Goal: Entertainment & Leisure: Consume media (video, audio)

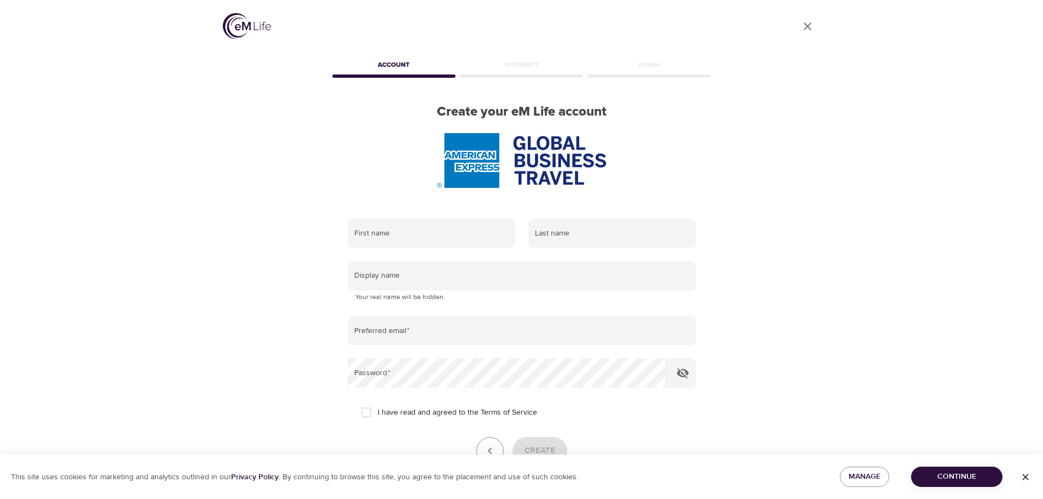
click at [247, 30] on img at bounding box center [247, 26] width 48 height 26
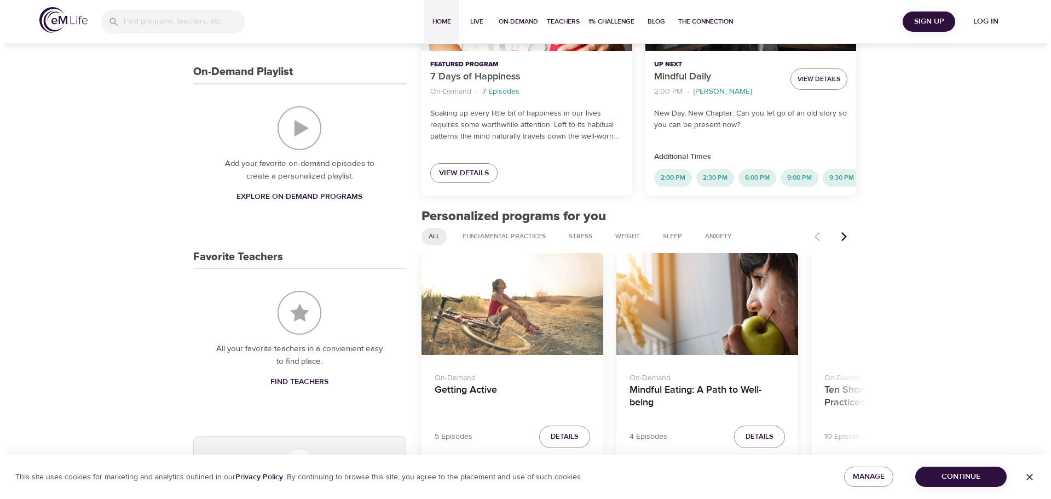
scroll to position [328, 0]
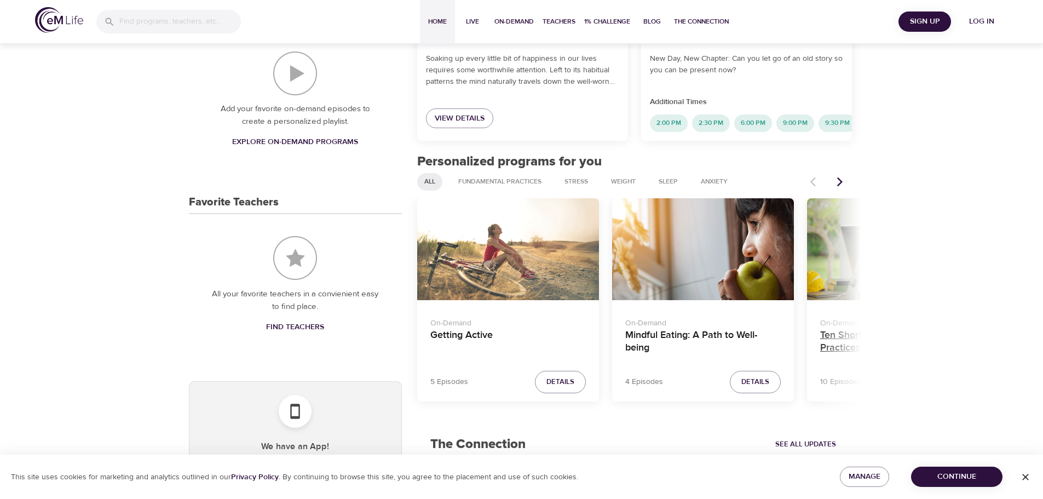
click at [846, 344] on h4 "Ten Short Everyday Mindfulness Practices" at bounding box center [897, 342] width 155 height 26
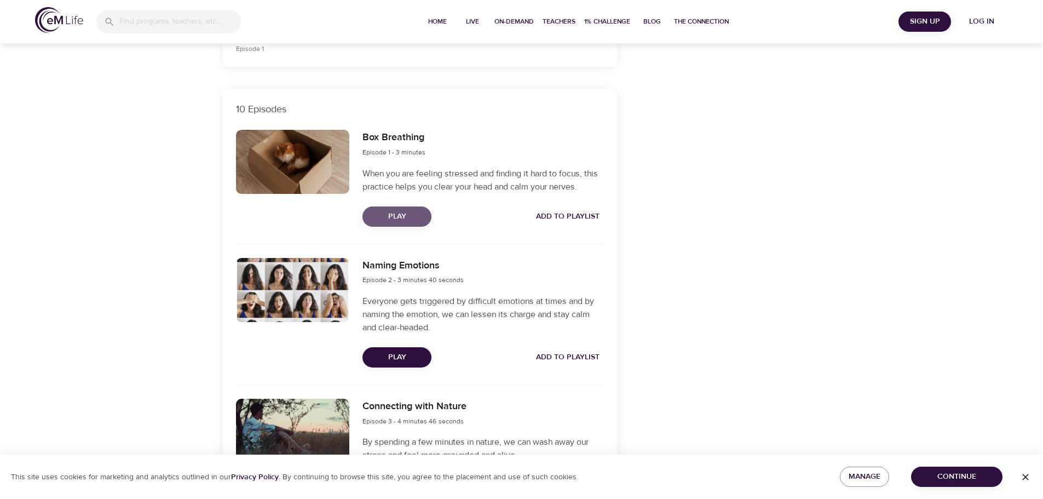
click at [400, 219] on span "Play" at bounding box center [396, 217] width 51 height 14
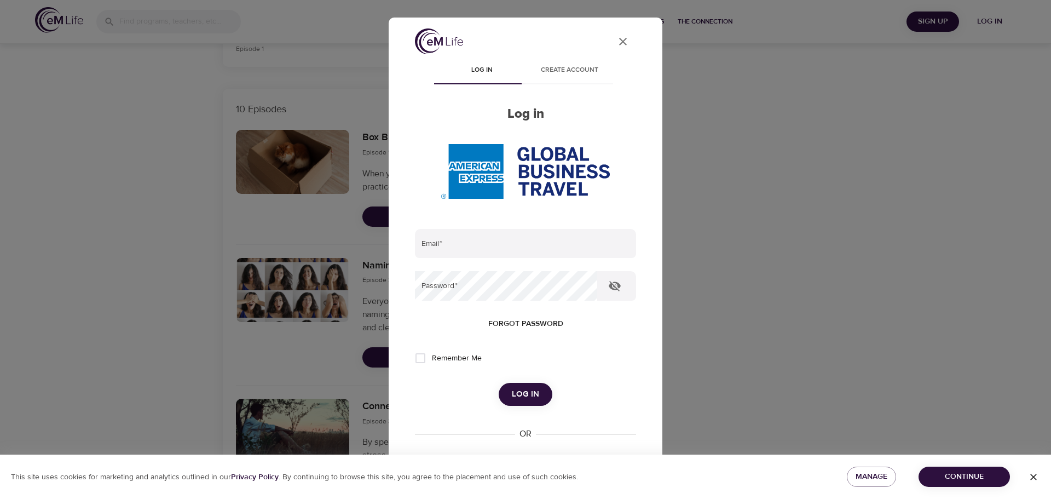
type input "[PERSON_NAME][EMAIL_ADDRESS][PERSON_NAME][DOMAIN_NAME]"
click at [523, 392] on span "Log in" at bounding box center [525, 394] width 27 height 14
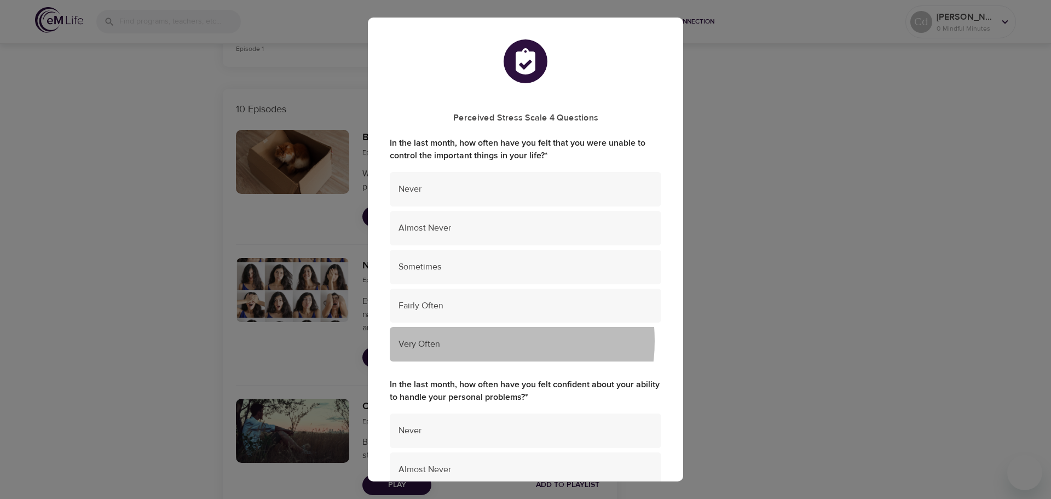
click at [479, 340] on span "Very Often" at bounding box center [525, 344] width 254 height 13
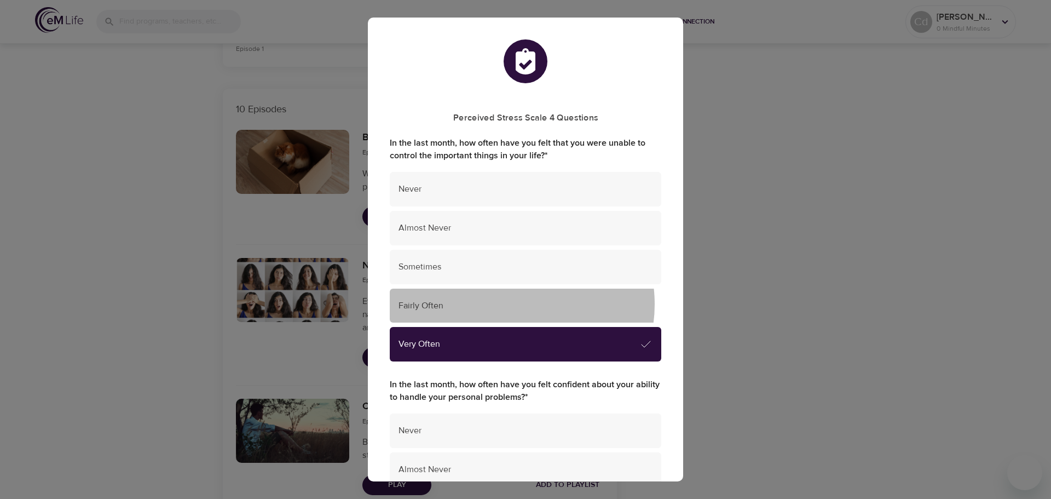
click at [514, 304] on span "Fairly Often" at bounding box center [525, 305] width 254 height 13
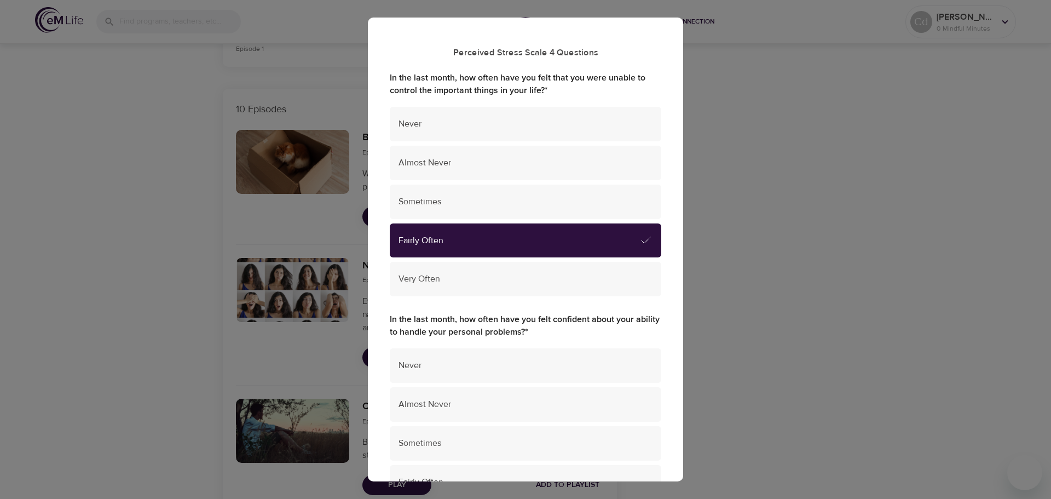
scroll to position [219, 0]
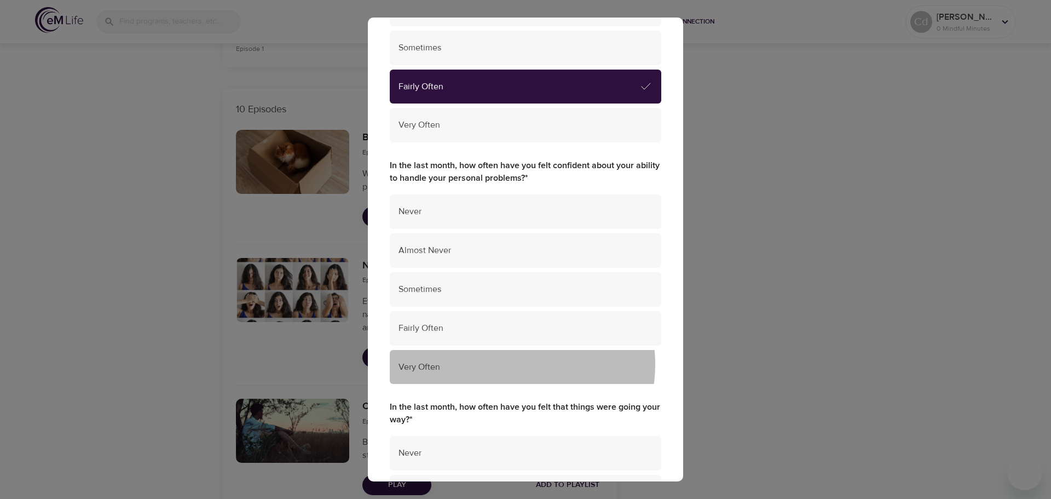
click at [504, 365] on span "Very Often" at bounding box center [525, 367] width 254 height 13
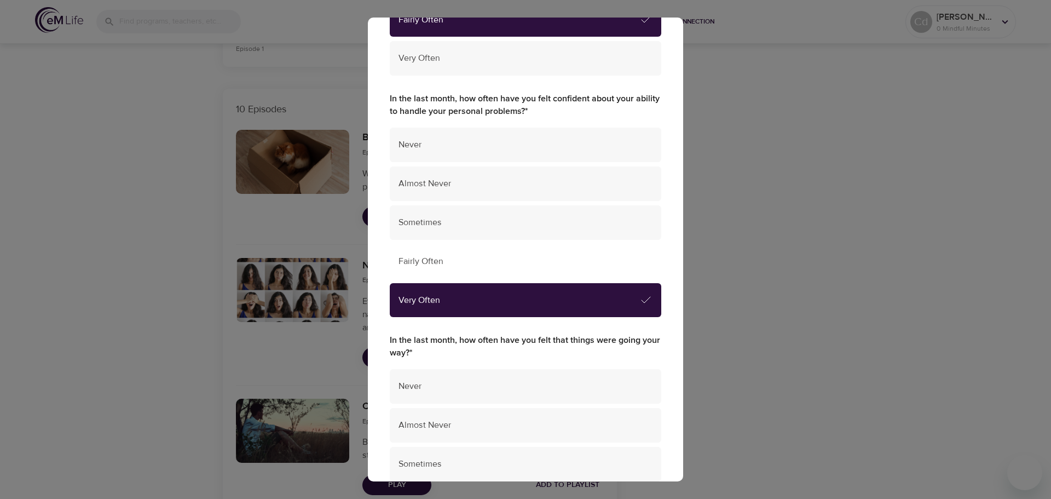
scroll to position [438, 0]
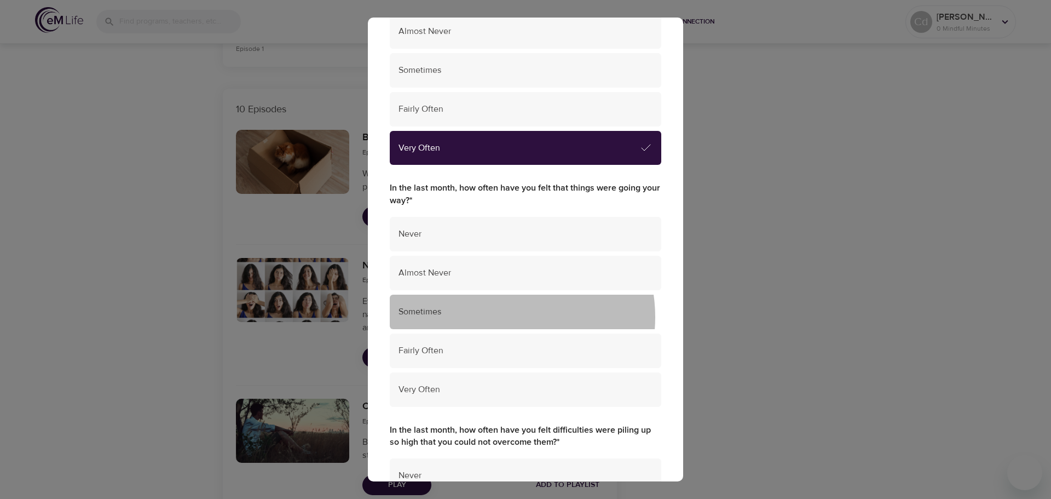
click at [498, 317] on span "Sometimes" at bounding box center [525, 311] width 254 height 13
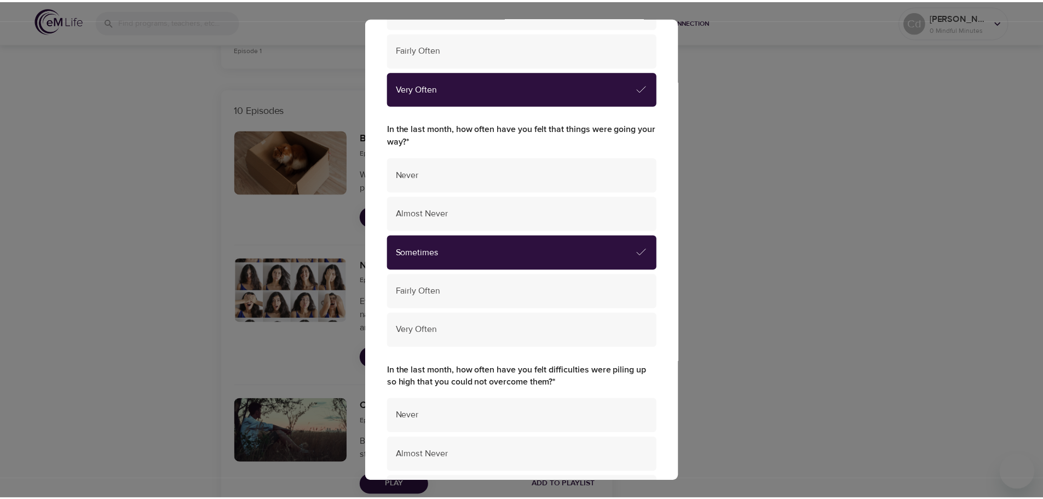
scroll to position [657, 0]
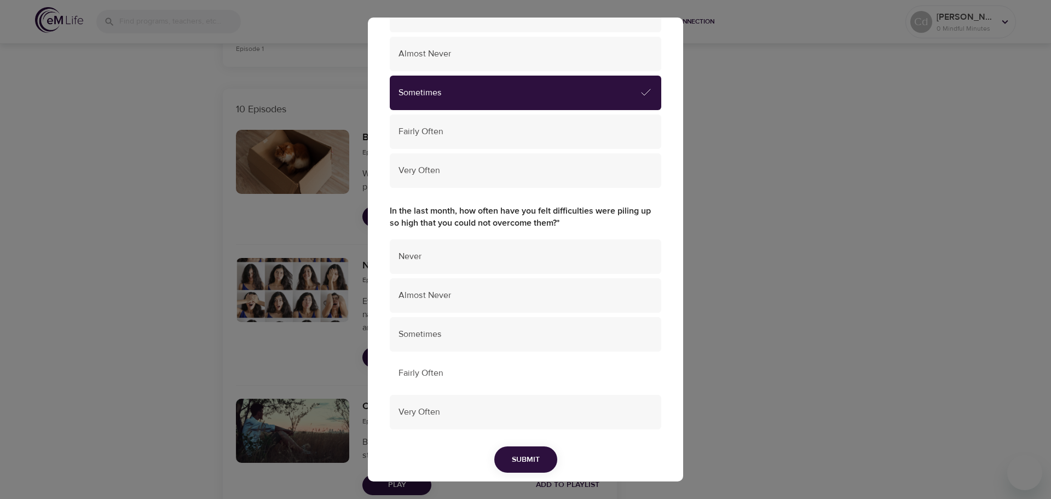
click at [497, 380] on div "Fairly Often" at bounding box center [525, 373] width 271 height 34
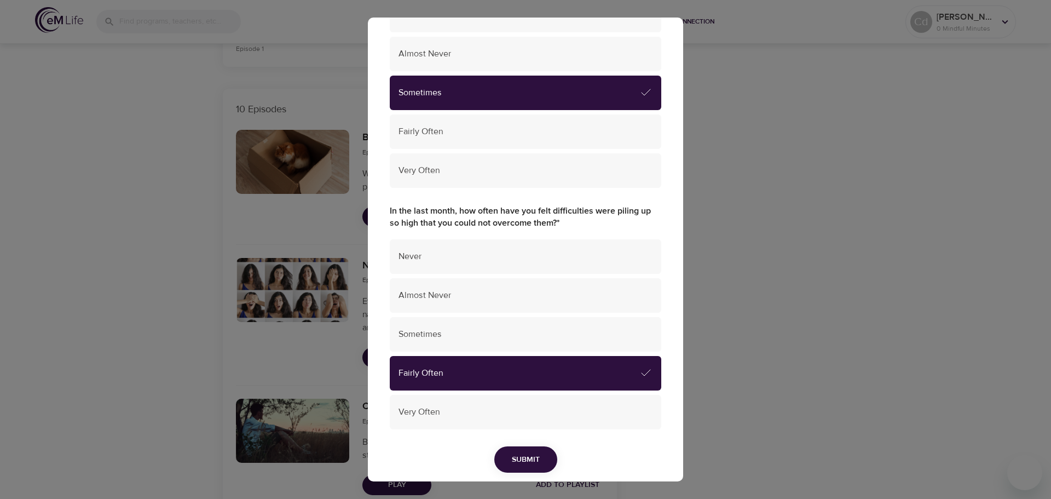
click at [522, 460] on span "Submit" at bounding box center [526, 460] width 28 height 14
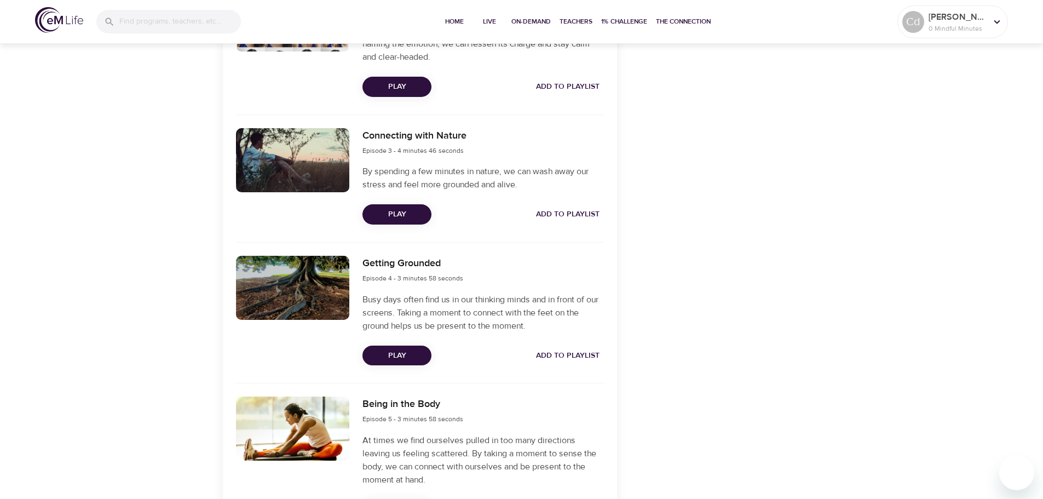
scroll to position [602, 0]
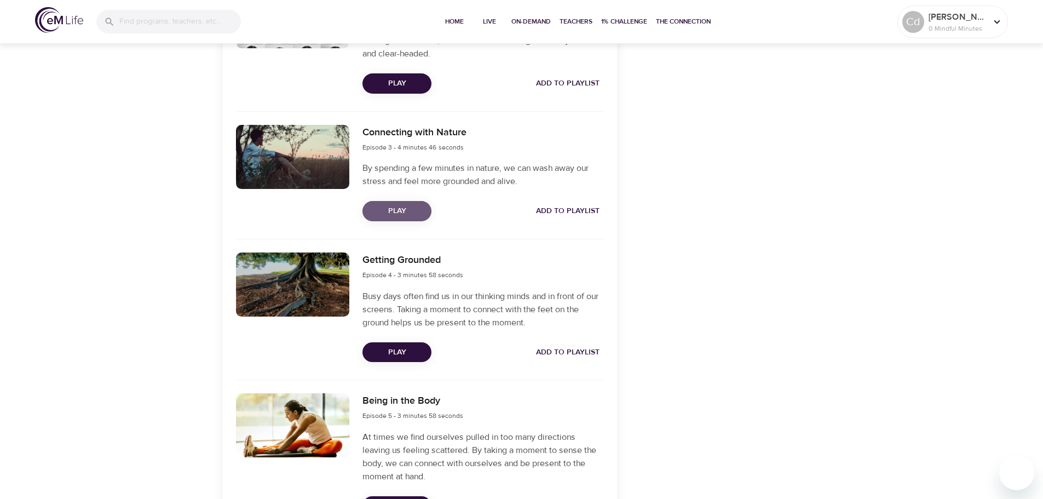
click at [391, 215] on span "Play" at bounding box center [396, 211] width 51 height 14
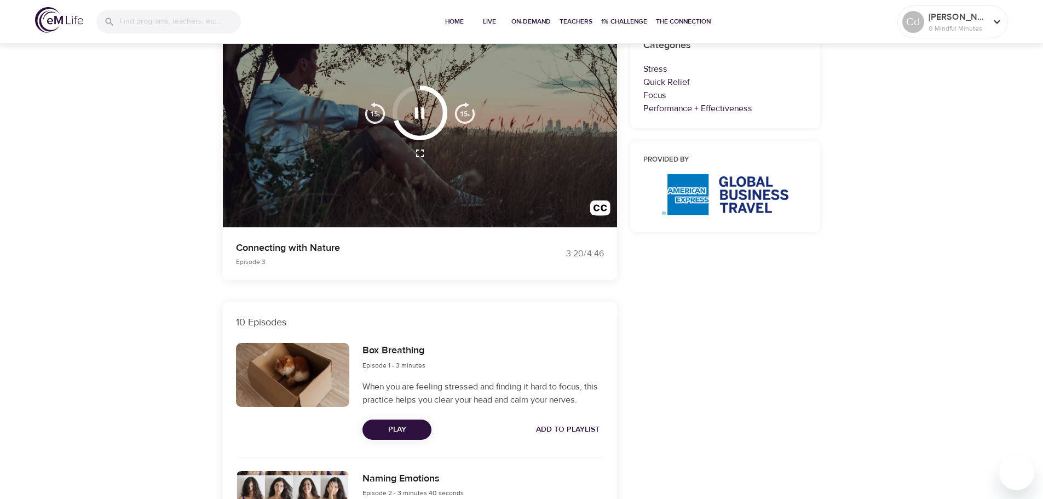
scroll to position [106, 0]
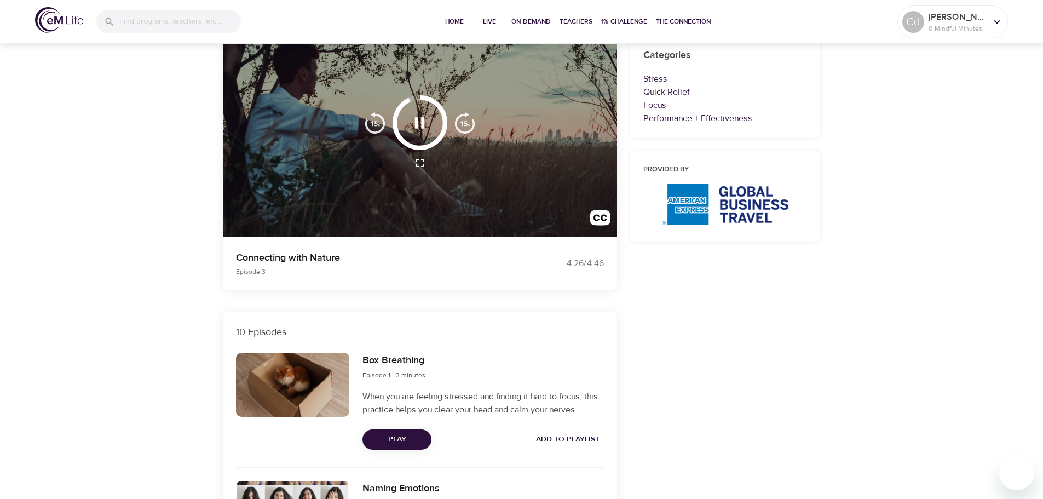
click at [420, 123] on icon "button" at bounding box center [419, 122] width 19 height 19
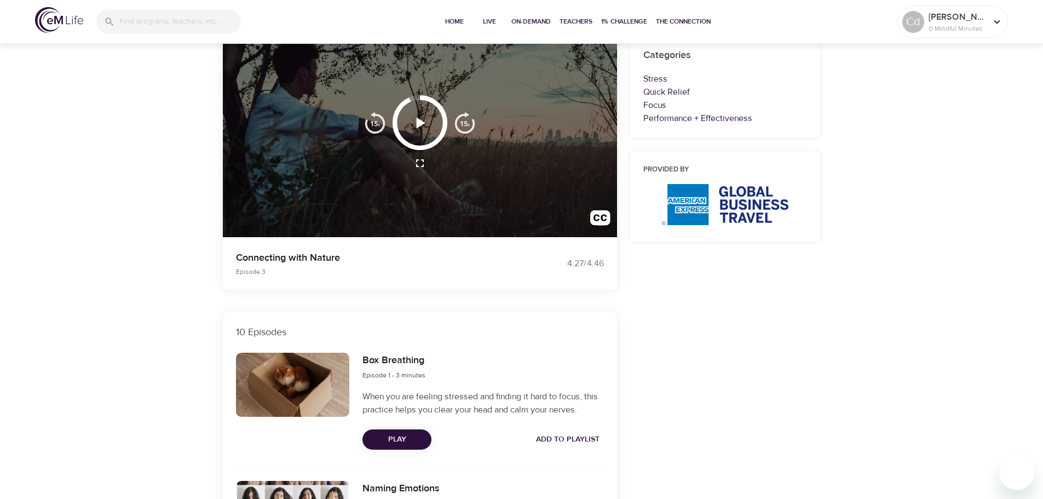
click at [420, 123] on icon "button" at bounding box center [421, 122] width 9 height 11
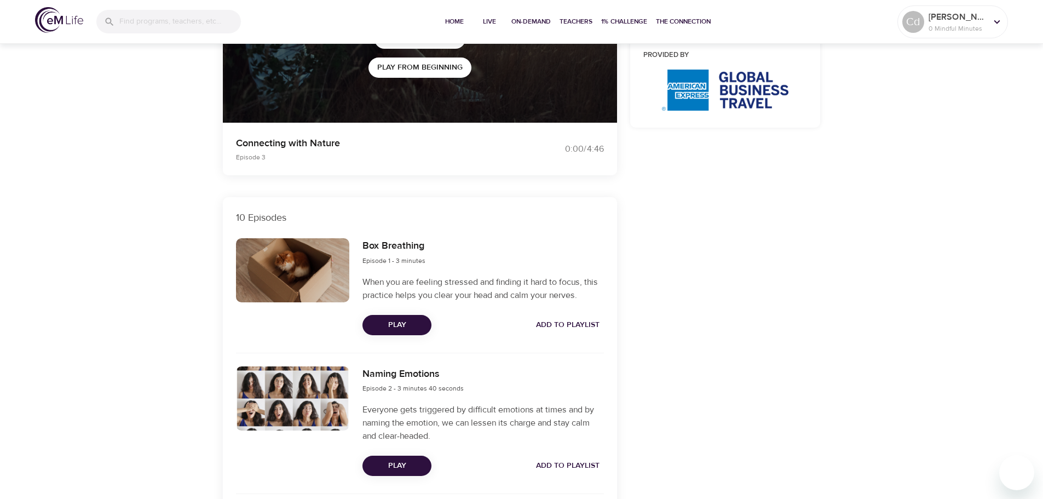
scroll to position [219, 0]
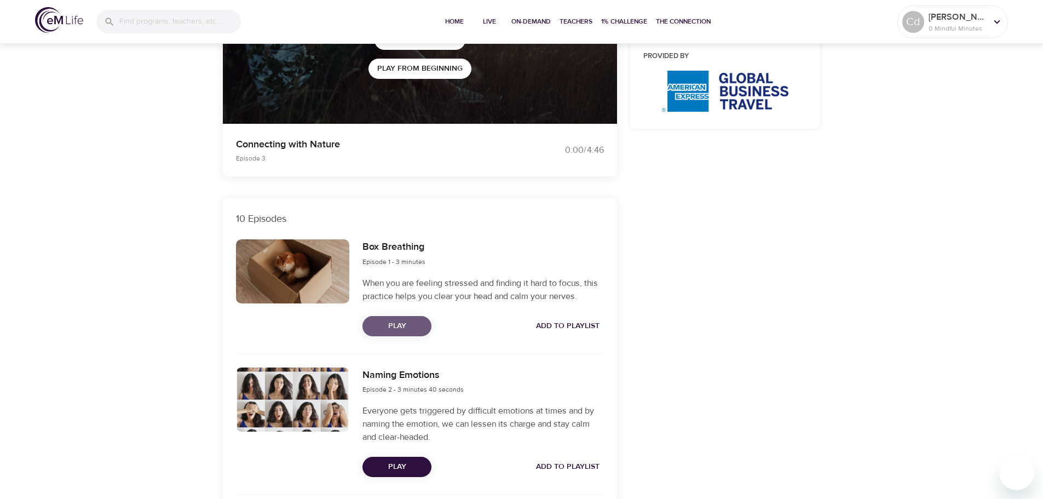
click at [396, 322] on span "Play" at bounding box center [396, 326] width 51 height 14
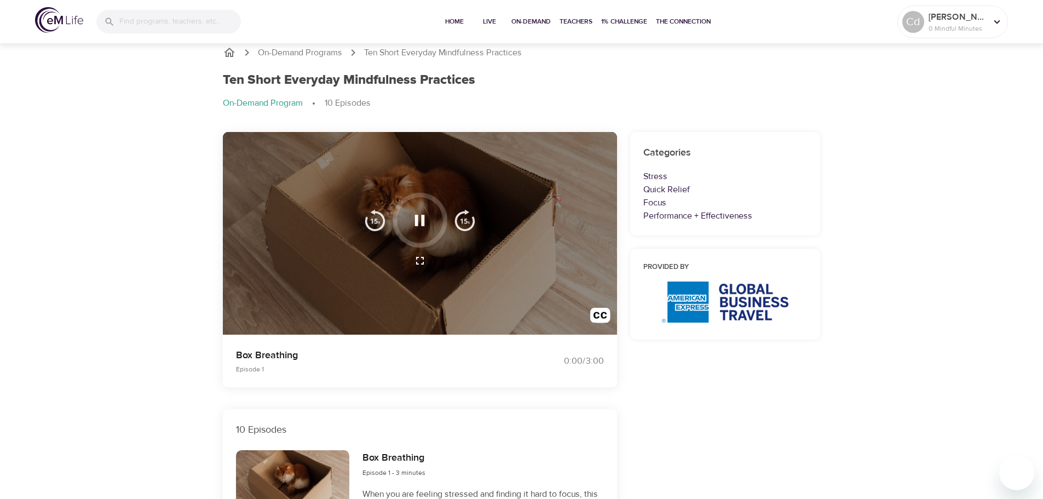
scroll to position [0, 0]
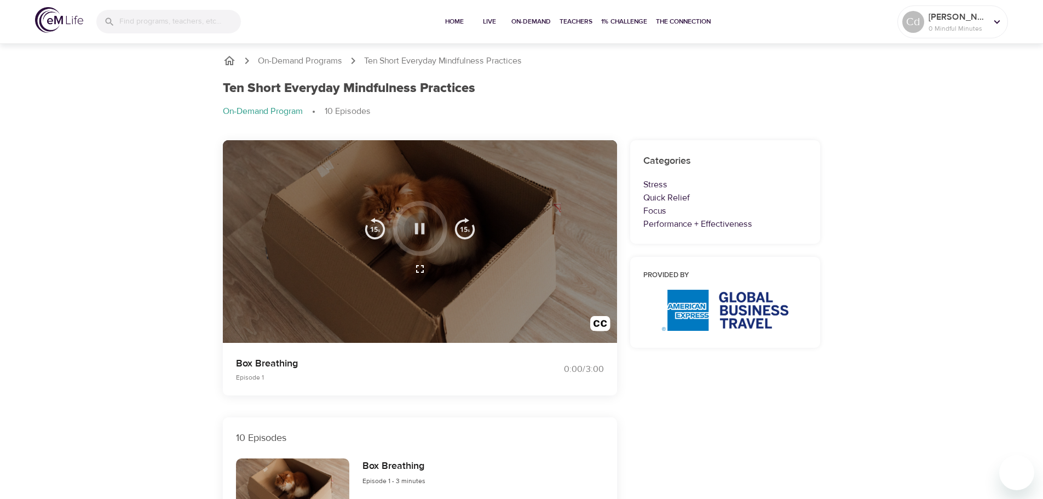
click at [425, 228] on icon "button" at bounding box center [419, 228] width 19 height 19
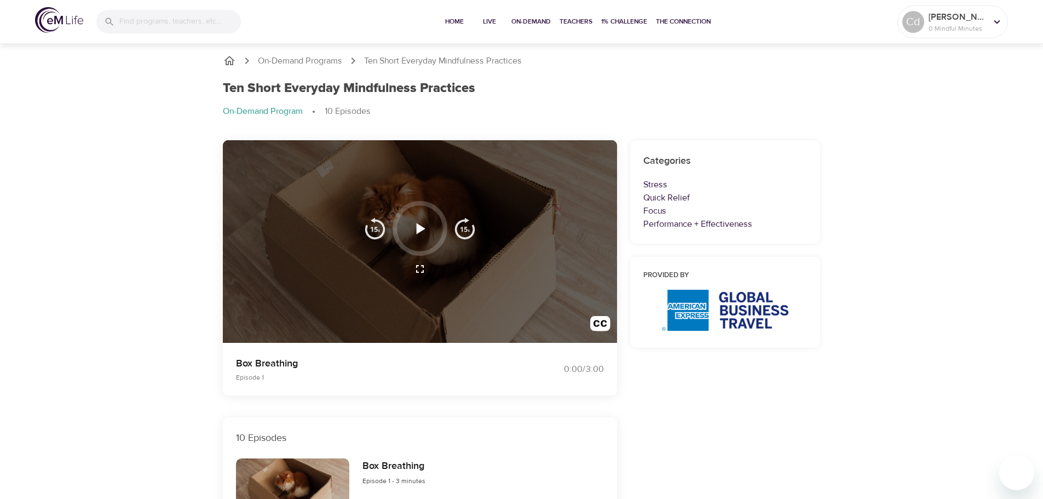
click at [420, 232] on icon "button" at bounding box center [419, 228] width 19 height 19
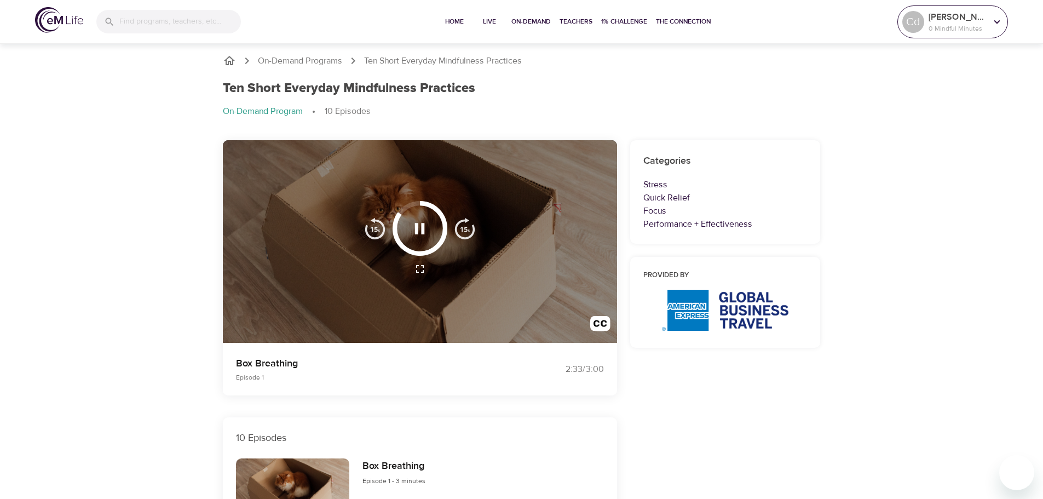
click at [994, 20] on icon at bounding box center [997, 22] width 12 height 12
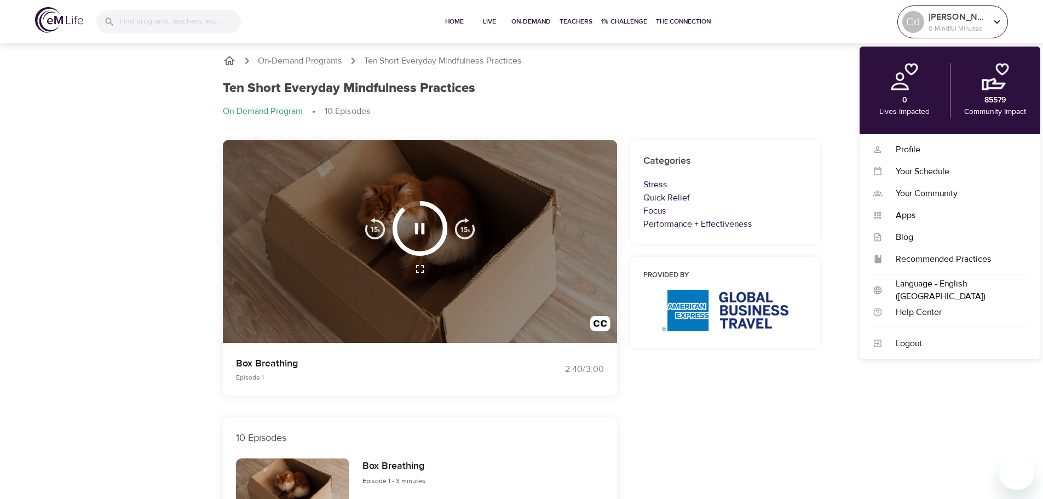
click at [994, 20] on icon at bounding box center [997, 22] width 12 height 12
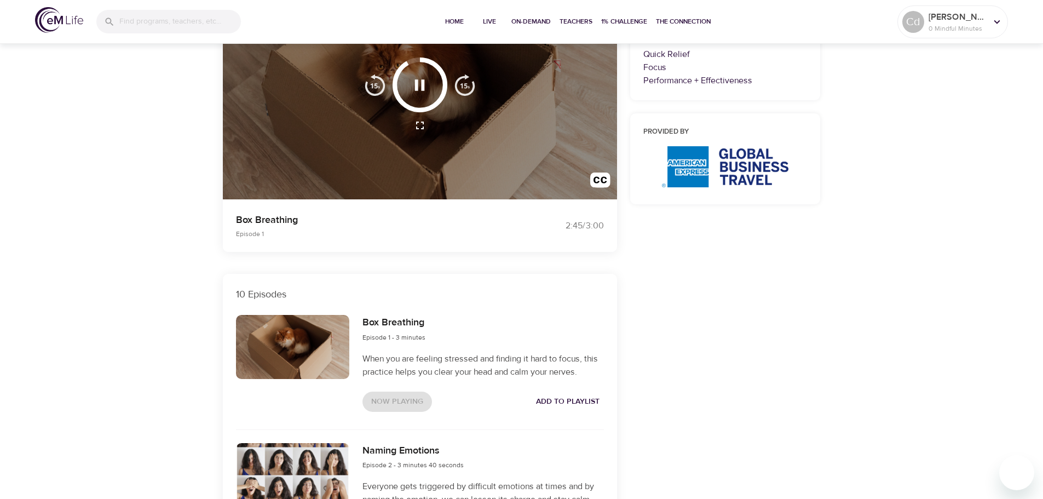
scroll to position [219, 0]
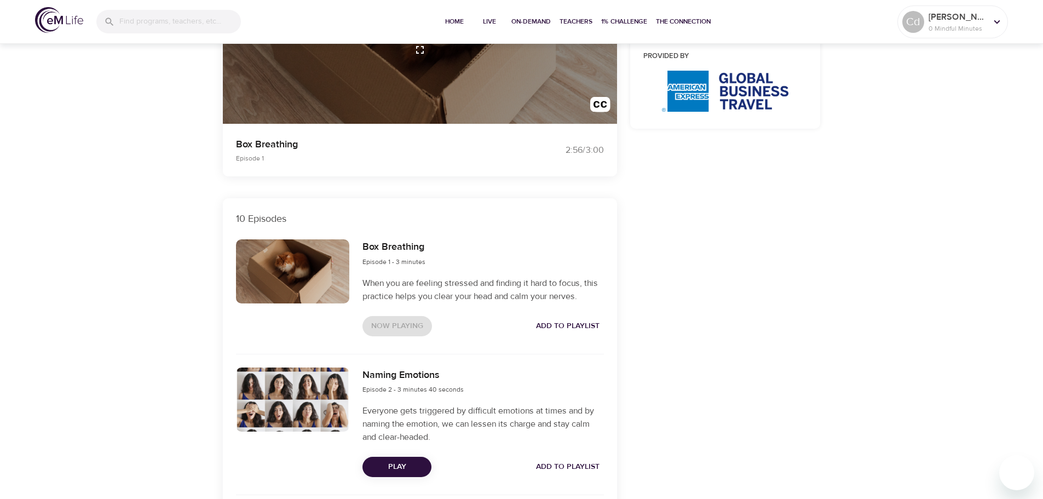
click at [407, 465] on span "Play" at bounding box center [396, 467] width 51 height 14
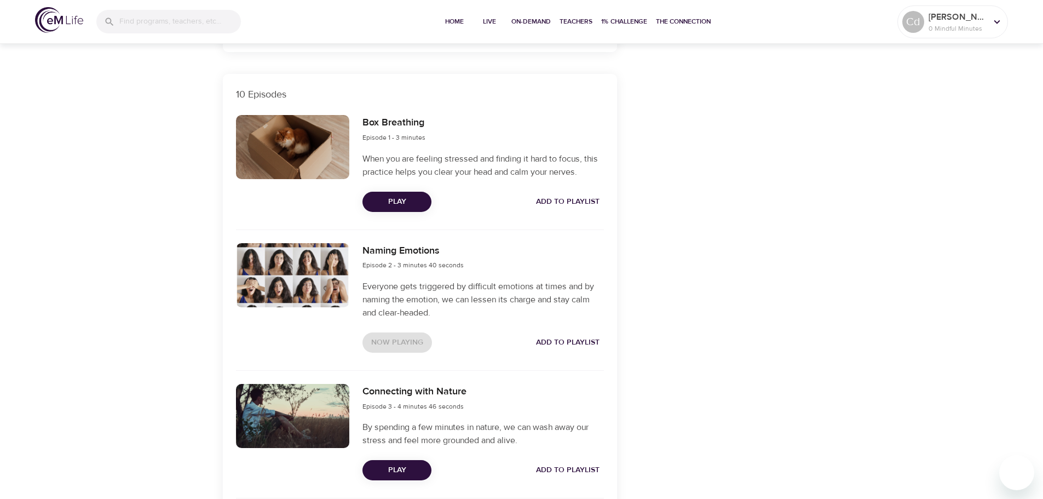
scroll to position [438, 0]
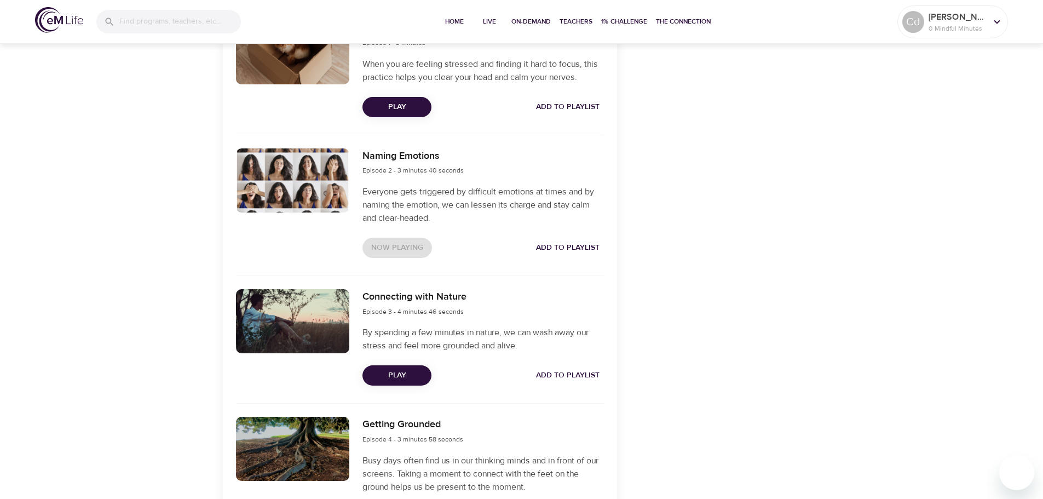
click at [401, 375] on span "Play" at bounding box center [396, 375] width 51 height 14
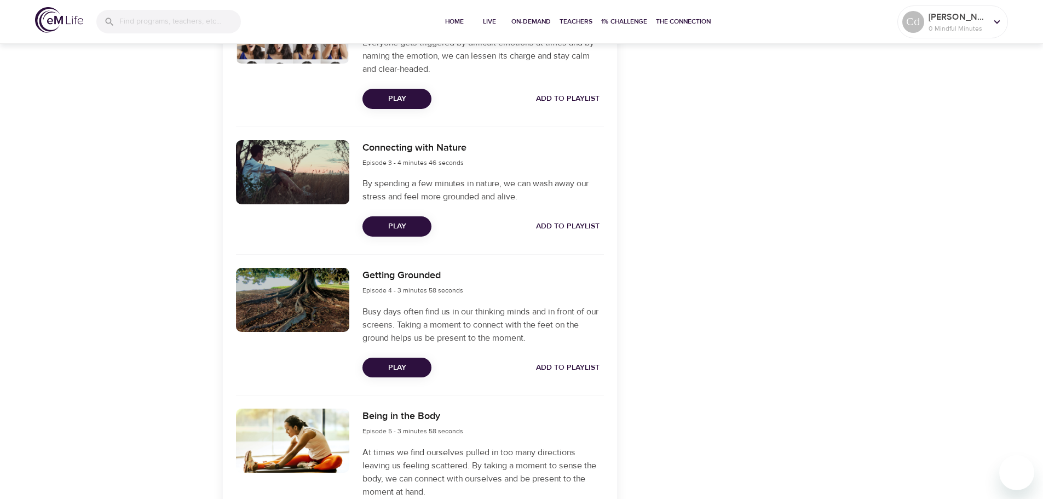
scroll to position [602, 0]
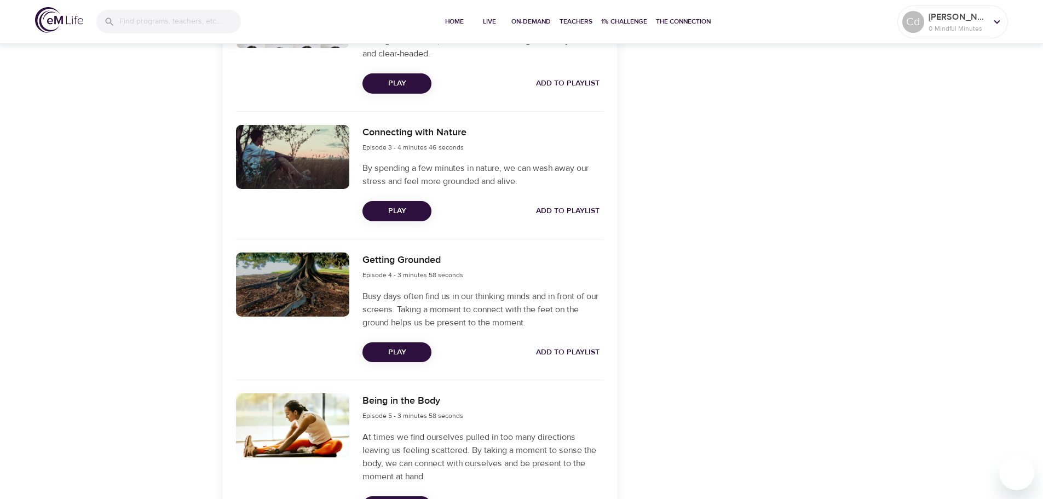
click at [410, 354] on span "Play" at bounding box center [396, 352] width 51 height 14
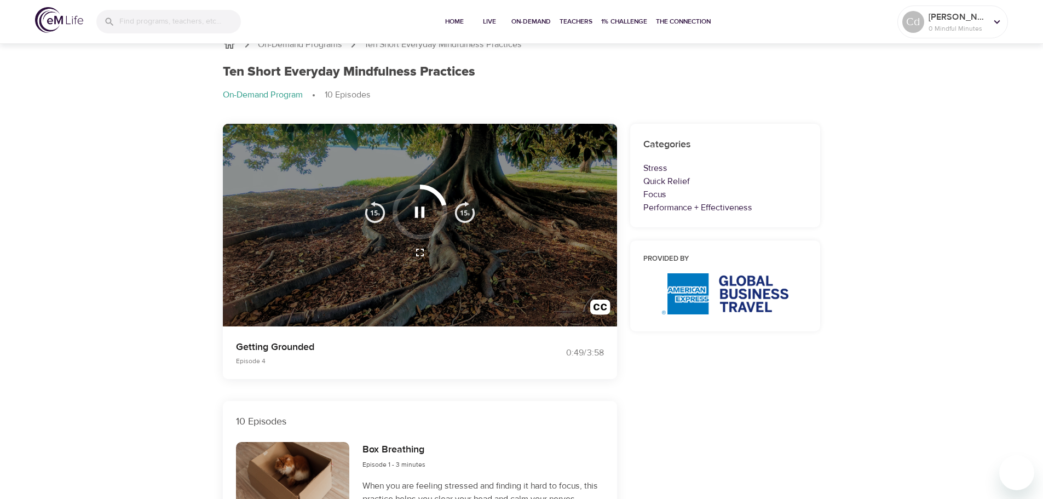
scroll to position [0, 0]
